Goal: Transaction & Acquisition: Purchase product/service

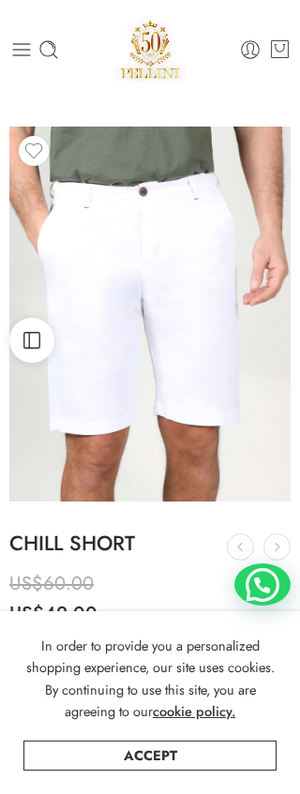
click at [135, 78] on img at bounding box center [149, 49] width 70 height 70
click at [115, 86] on div "0 Cart 0 Cart 0 Wishlist Search here" at bounding box center [150, 49] width 300 height 98
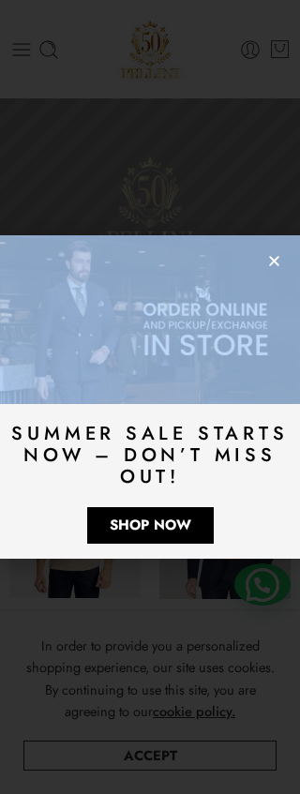
click at [135, 208] on div "Summer Sale Starts Now – Don’t Miss Out! Shop Now" at bounding box center [150, 397] width 300 height 794
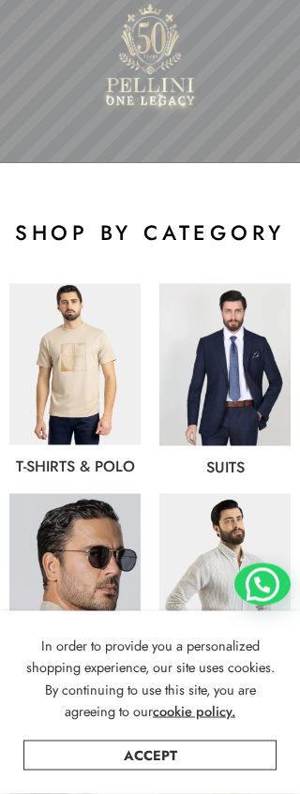
scroll to position [154, 0]
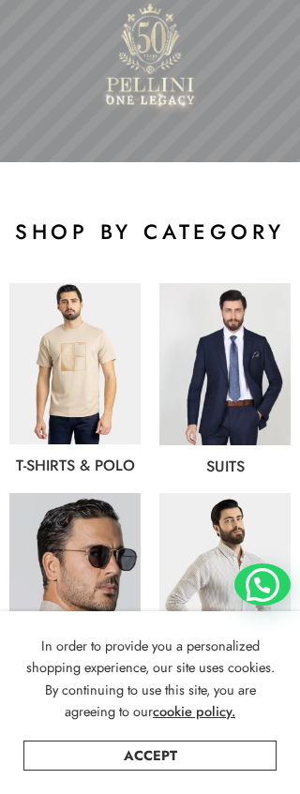
click at [254, 606] on div at bounding box center [262, 585] width 56 height 42
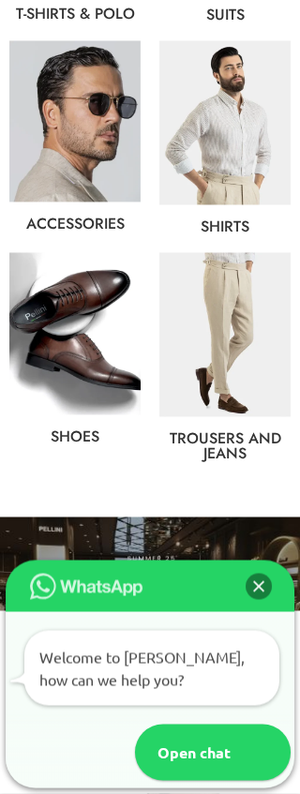
scroll to position [607, 0]
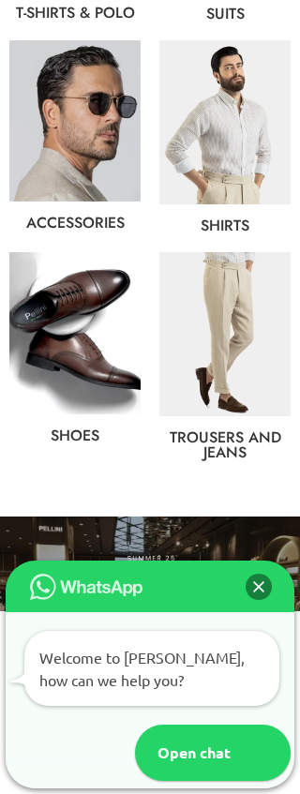
click at [249, 600] on div "Close" at bounding box center [259, 587] width 26 height 26
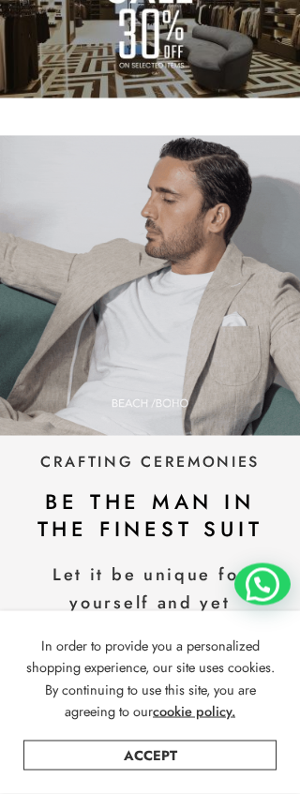
scroll to position [1195, 0]
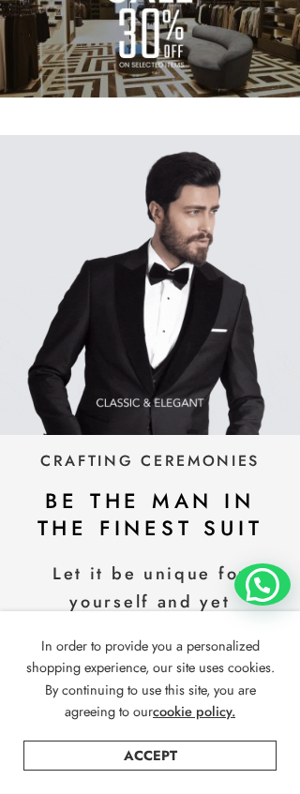
click at [51, 649] on div "CRAFTING CEREMONIES be the man in the finest suit Let it be unique for yourself…" at bounding box center [149, 609] width 281 height 328
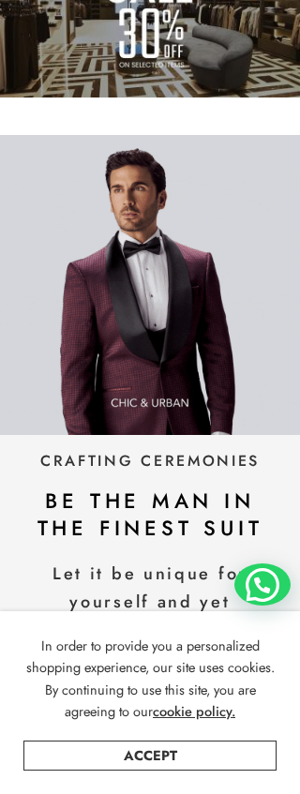
click at [46, 709] on div "In order to provide you a personalized shopping experience, our site uses cooki…" at bounding box center [150, 702] width 300 height 183
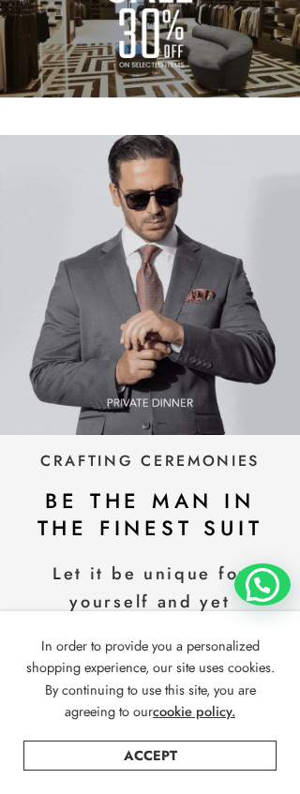
click at [204, 32] on img at bounding box center [150, 13] width 300 height 169
